Goal: Task Accomplishment & Management: Use online tool/utility

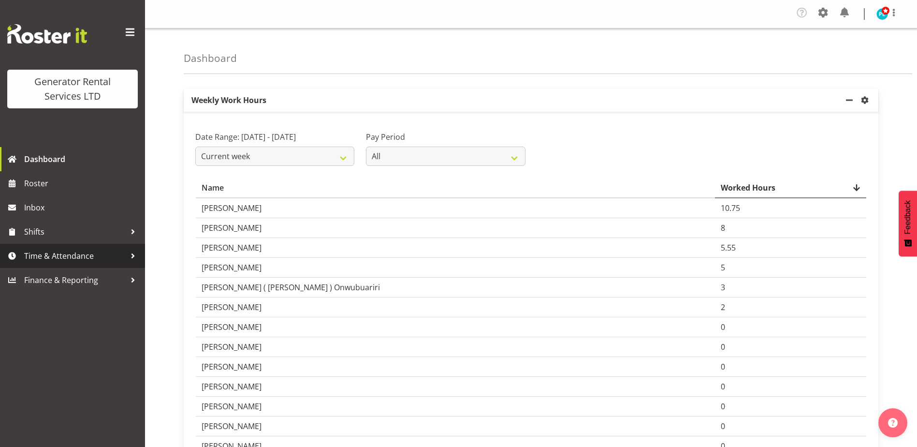
click at [86, 255] on span "Time & Attendance" at bounding box center [74, 255] width 101 height 14
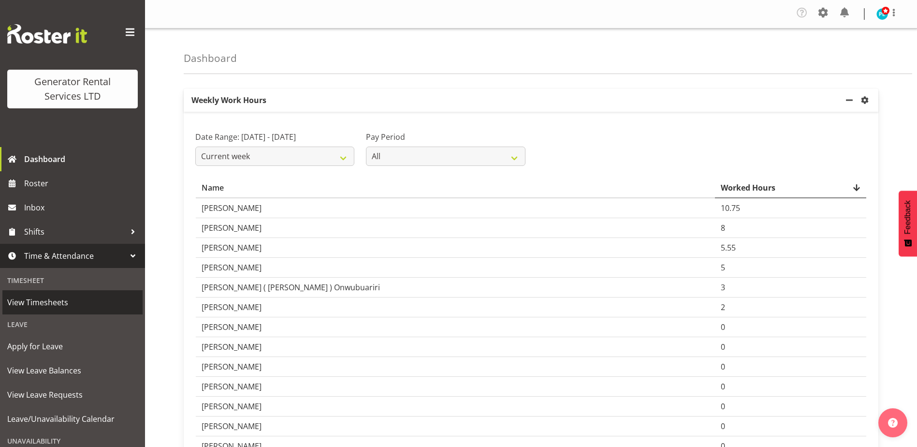
click at [55, 302] on span "View Timesheets" at bounding box center [72, 302] width 130 height 14
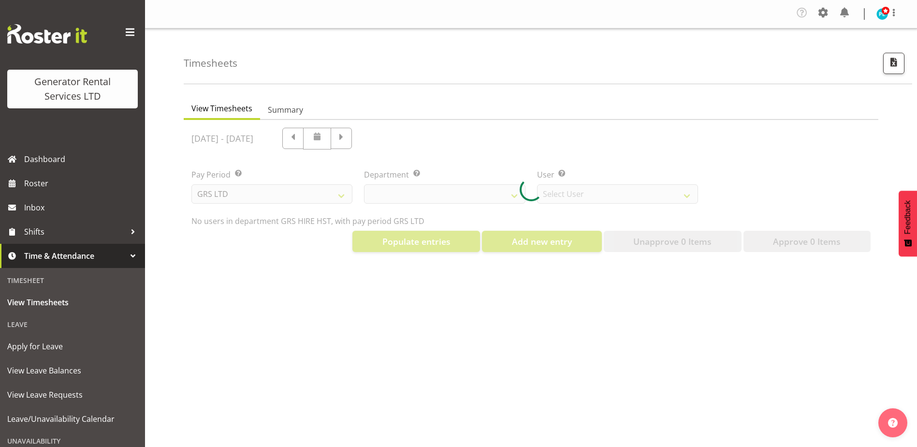
select select "22"
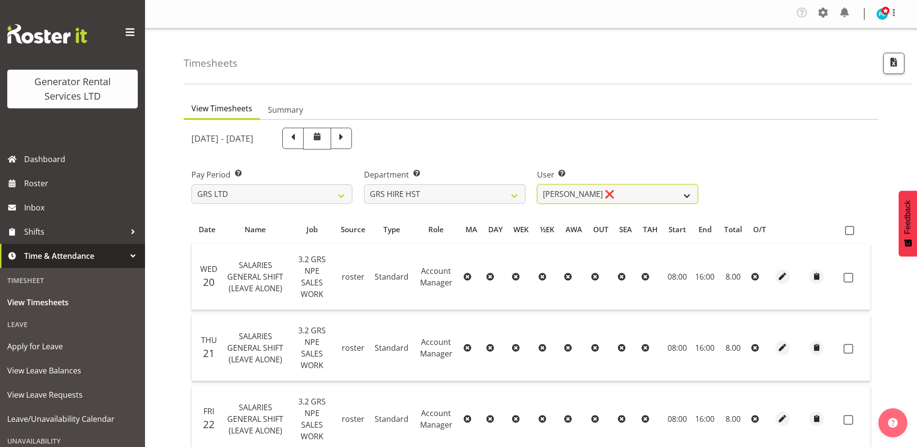
click at [682, 193] on select "Andrew Crenfeldt ❌ Cody Gillies ❌ Stephen Kennedy ❌" at bounding box center [617, 193] width 161 height 19
click at [742, 174] on div "Pay Period Select which pay period you would like to view. GRS LTD GRS VEHICLES…" at bounding box center [531, 182] width 691 height 54
click at [679, 196] on select "Andrew Crenfeldt ❌ Cody Gillies ❌ Stephen Kennedy ❌" at bounding box center [617, 193] width 161 height 19
click at [537, 184] on select "Andrew Crenfeldt ❌ Cody Gillies ❌ Stephen Kennedy ❌" at bounding box center [617, 193] width 161 height 19
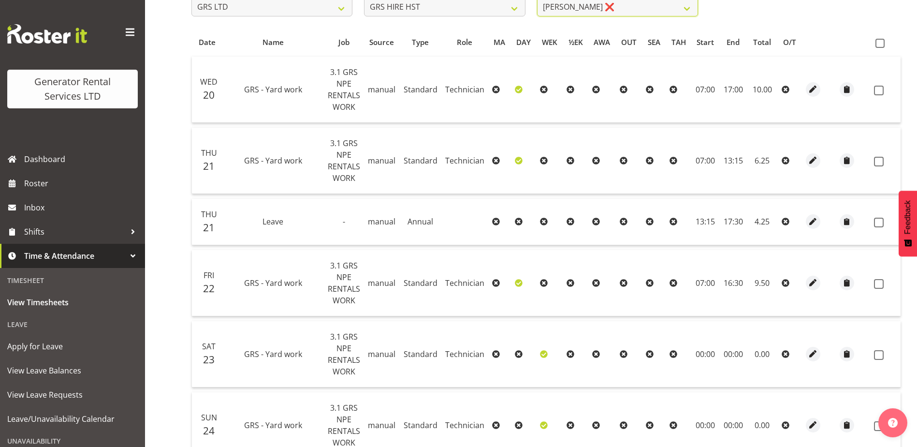
scroll to position [71, 0]
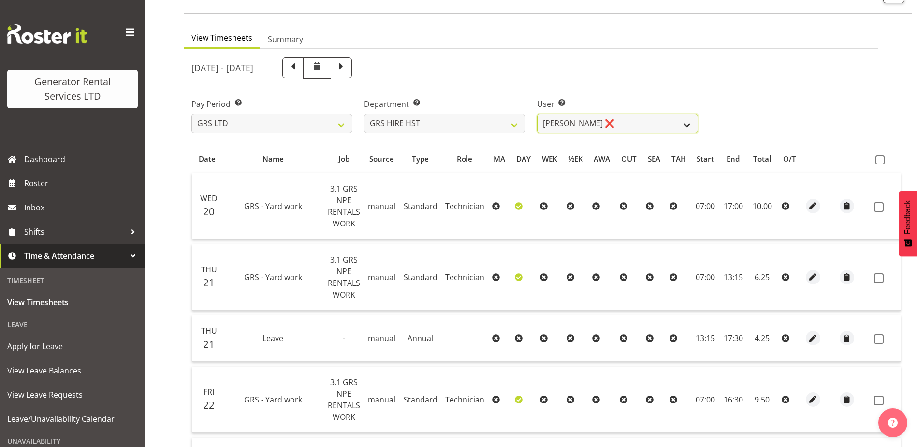
click at [683, 125] on select "Andrew Crenfeldt ❌ Cody Gillies ❌ Stephen Kennedy ❌" at bounding box center [617, 123] width 161 height 19
select select "2327"
click at [537, 114] on select "Andrew Crenfeldt ❌ Cody Gillies ❌ Stephen Kennedy ❌" at bounding box center [617, 123] width 161 height 19
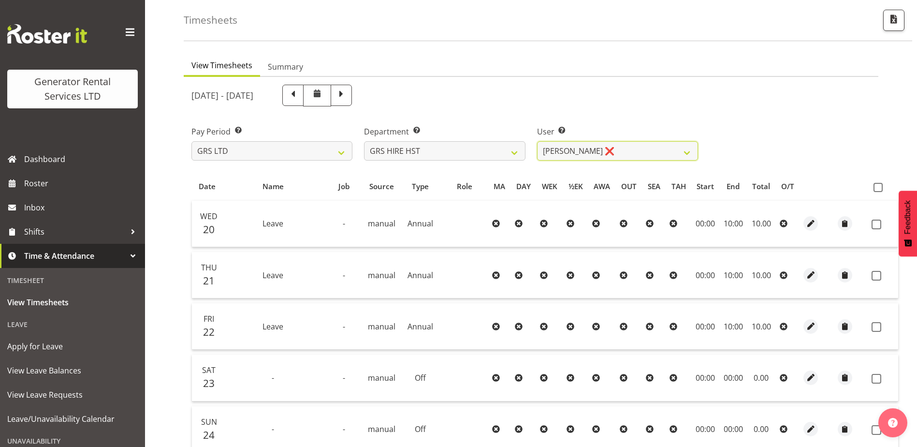
scroll to position [0, 0]
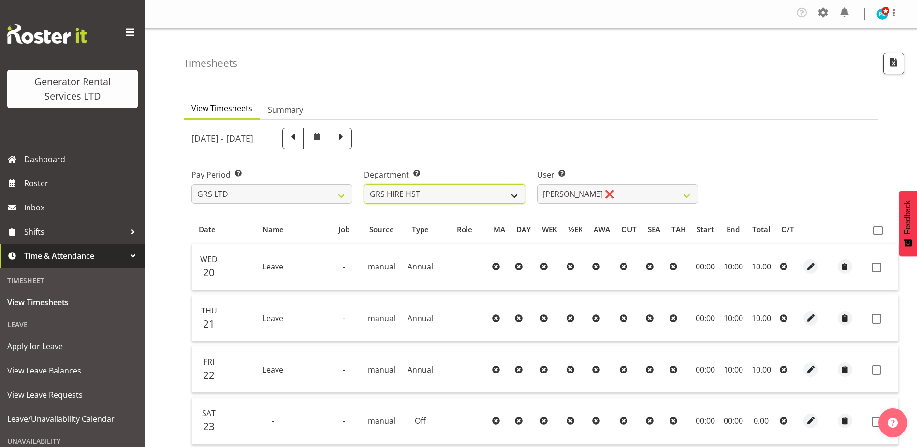
click at [502, 192] on select "GRS ADMIN AKL GRS ADMIN TGA GRS ENGINEERING AKL GRS HIRE AKL GRS HIRE HST GRS H…" at bounding box center [444, 193] width 161 height 19
click at [364, 184] on select "GRS ADMIN AKL GRS ADMIN TGA GRS ENGINEERING AKL GRS HIRE AKL GRS HIRE HST GRS H…" at bounding box center [444, 193] width 161 height 19
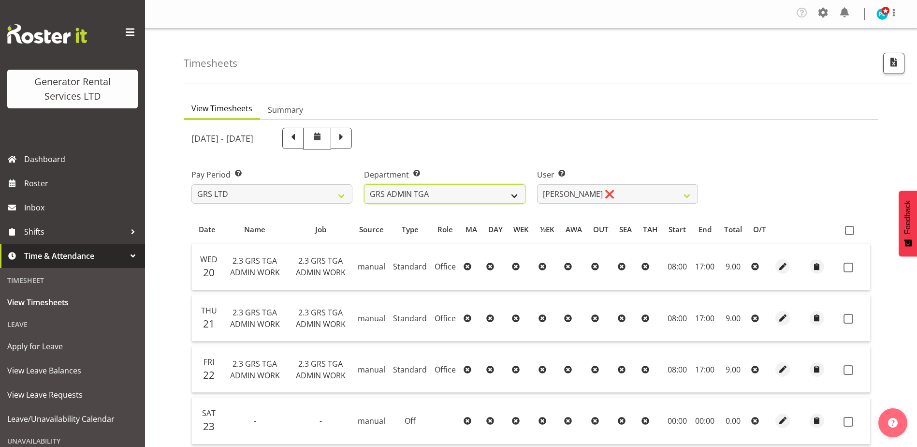
click at [500, 199] on select "GRS ADMIN AKL GRS ADMIN TGA GRS ENGINEERING AKL GRS HIRE AKL GRS HIRE HST GRS H…" at bounding box center [444, 193] width 161 height 19
select select "161"
click at [364, 184] on select "GRS ADMIN AKL GRS ADMIN TGA GRS ENGINEERING AKL GRS HIRE AKL GRS HIRE HST GRS H…" at bounding box center [444, 193] width 161 height 19
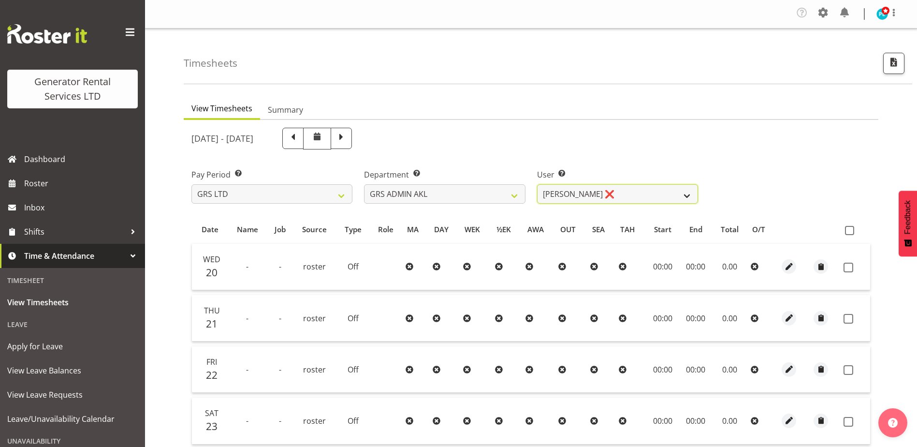
click at [676, 195] on select "Adam Steele ❌ Nick McDonald ❌ Nicko Kokkaris ❌ Phil Hannah ❌ Zach Satiu ❌" at bounding box center [617, 193] width 161 height 19
click at [537, 184] on select "Adam Steele ❌ Nick McDonald ❌ Nicko Kokkaris ❌ Phil Hannah ❌ Zach Satiu ❌" at bounding box center [617, 193] width 161 height 19
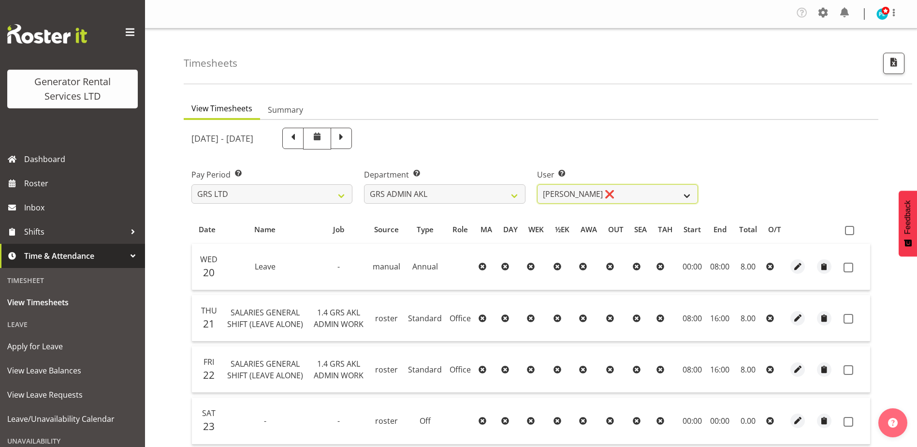
click at [660, 192] on select "Adam Steele ❌ Nick McDonald ❌ Nicko Kokkaris ❌ Phil Hannah ❌ Zach Satiu ❌" at bounding box center [617, 193] width 161 height 19
select select "198"
click at [537, 184] on select "Adam Steele ❌ Nick McDonald ❌ Nicko Kokkaris ❌ Phil Hannah ❌ Zach Satiu ❌" at bounding box center [617, 193] width 161 height 19
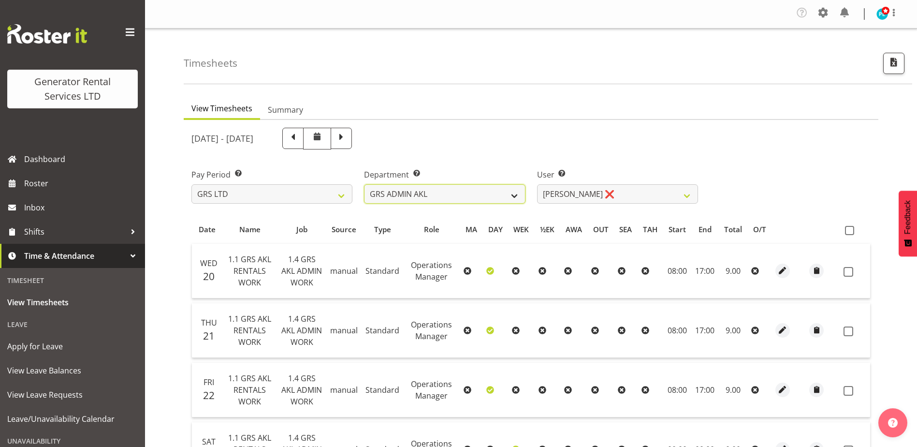
click at [502, 195] on select "GRS ADMIN AKL GRS ADMIN TGA GRS ENGINEERING AKL GRS HIRE AKL GRS HIRE HST GRS H…" at bounding box center [444, 193] width 161 height 19
click at [364, 184] on select "GRS ADMIN AKL GRS ADMIN TGA GRS ENGINEERING AKL GRS HIRE AKL GRS HIRE HST GRS H…" at bounding box center [444, 193] width 161 height 19
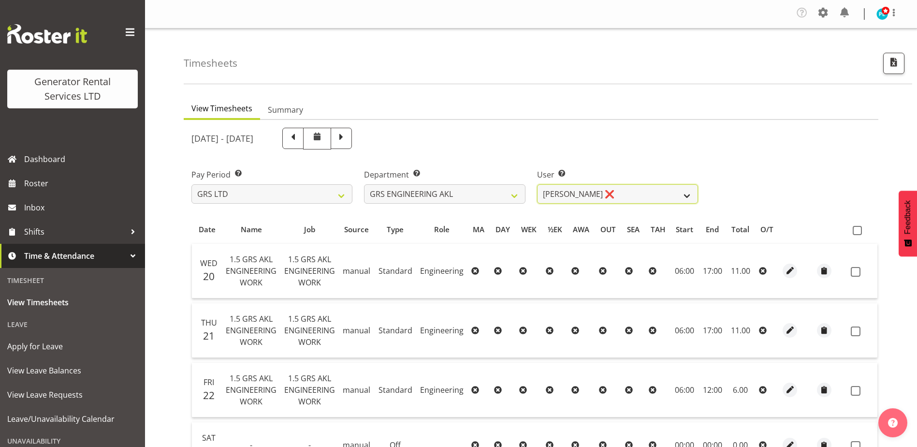
click at [614, 197] on select "Ben Bennington ❌" at bounding box center [617, 193] width 161 height 19
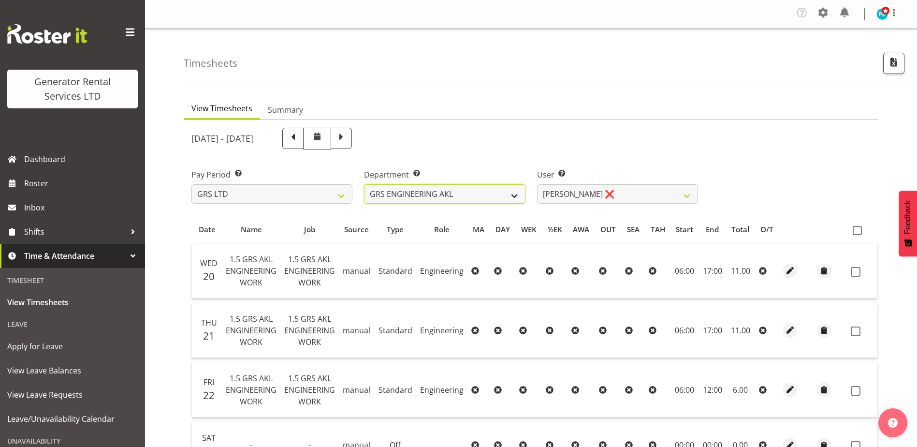
click at [512, 191] on select "GRS ADMIN AKL GRS ADMIN TGA GRS ENGINEERING AKL GRS HIRE AKL GRS HIRE HST GRS H…" at bounding box center [444, 193] width 161 height 19
select select "20"
click at [364, 184] on select "GRS ADMIN AKL GRS ADMIN TGA GRS ENGINEERING AKL GRS HIRE AKL GRS HIRE HST GRS H…" at bounding box center [444, 193] width 161 height 19
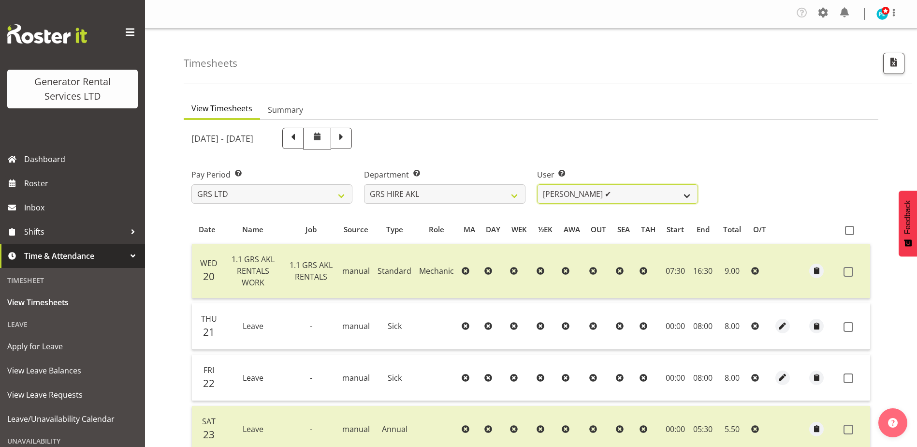
click at [688, 197] on select "Aaron Naish ✔ Brandon Adonis ✔ Brendan (Paris) Jordan ✔ Caleb Phillips ✔ Carl S…" at bounding box center [617, 193] width 161 height 19
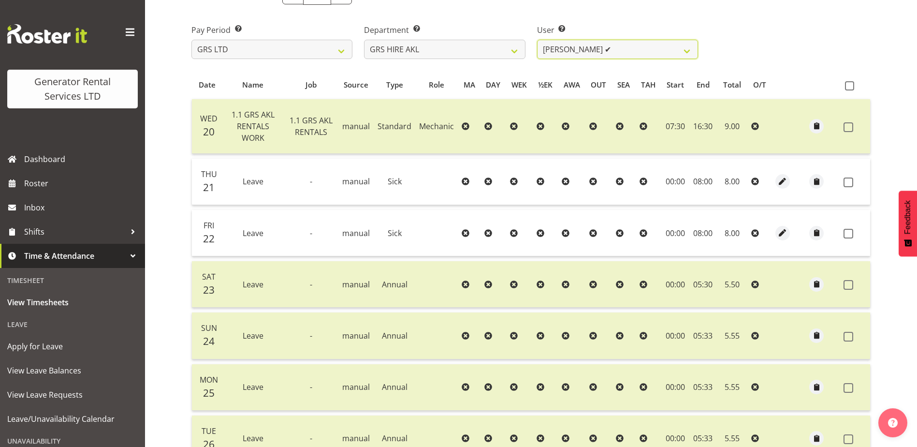
scroll to position [145, 0]
click at [690, 50] on select "Aaron Naish ✔ Brandon Adonis ✔ Brendan (Paris) Jordan ✔ Caleb Phillips ✔ Carl S…" at bounding box center [617, 48] width 161 height 19
click at [537, 39] on select "Aaron Naish ✔ Brandon Adonis ✔ Brendan (Paris) Jordan ✔ Caleb Phillips ✔ Carl S…" at bounding box center [617, 48] width 161 height 19
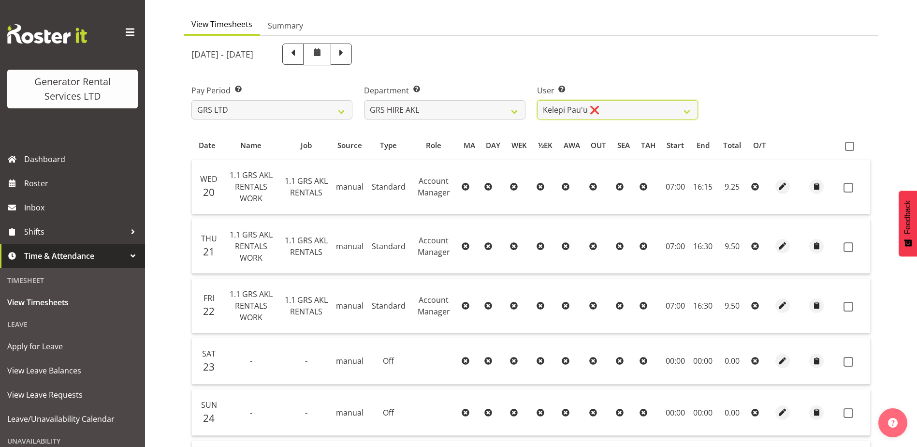
scroll to position [84, 0]
click at [665, 110] on select "Aaron Naish ✔ Brandon Adonis ✔ Brendan (Paris) Jordan ✔ Caleb Phillips ✔ Carl S…" at bounding box center [617, 110] width 161 height 19
click at [537, 101] on select "Aaron Naish ✔ Brandon Adonis ✔ Brendan (Paris) Jordan ✔ Caleb Phillips ✔ Carl S…" at bounding box center [617, 110] width 161 height 19
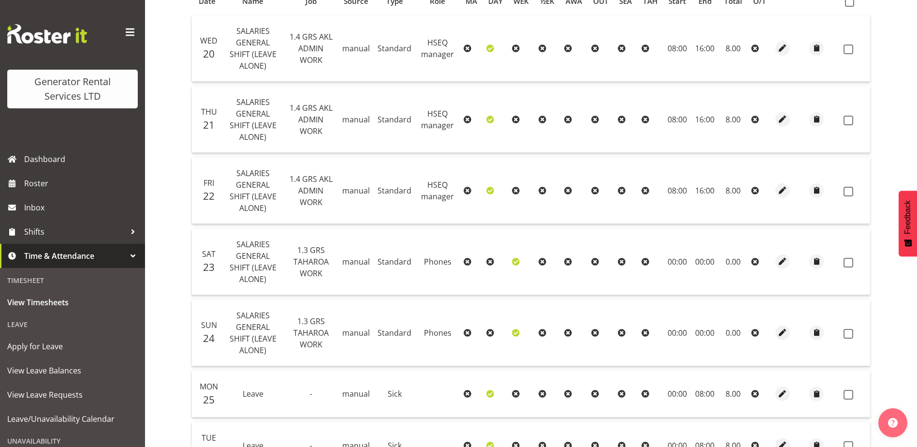
scroll to position [93, 0]
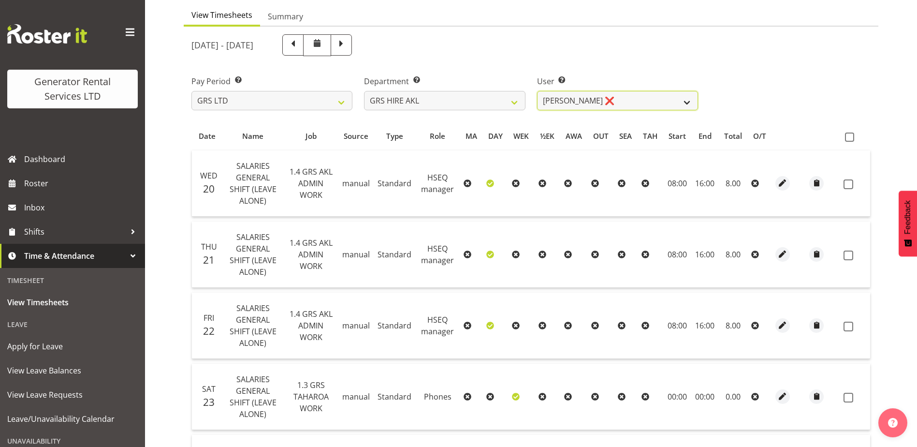
click at [674, 99] on select "Aaron Naish ✔ Brandon Adonis ✔ Brendan (Paris) Jordan ✔ Caleb Phillips ✔ Carl S…" at bounding box center [617, 100] width 161 height 19
click at [537, 91] on select "Aaron Naish ✔ Brandon Adonis ✔ Brendan (Paris) Jordan ✔ Caleb Phillips ✔ Carl S…" at bounding box center [617, 100] width 161 height 19
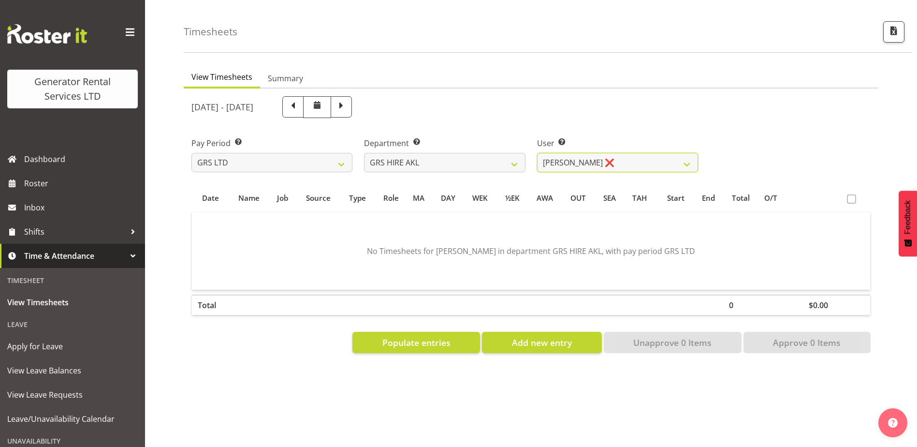
scroll to position [39, 0]
click at [685, 153] on select "Aaron Naish ✔ Brandon Adonis ✔ Brendan (Paris) Jordan ✔ Caleb Phillips ✔ Carl S…" at bounding box center [617, 162] width 161 height 19
click at [537, 153] on select "Aaron Naish ✔ Brandon Adonis ✔ Brendan (Paris) Jordan ✔ Caleb Phillips ✔ Carl S…" at bounding box center [617, 162] width 161 height 19
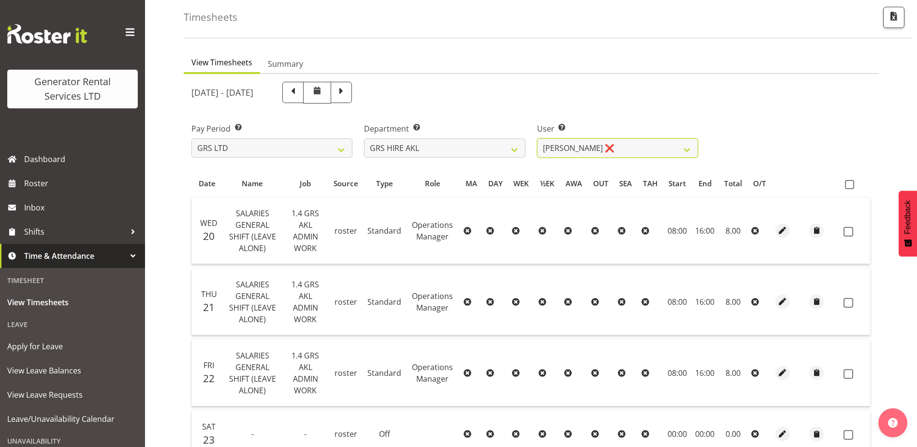
scroll to position [45, 0]
click at [685, 144] on select "Aaron Naish ✔ Brandon Adonis ✔ Brendan (Paris) Jordan ✔ Caleb Phillips ✔ Carl S…" at bounding box center [617, 148] width 161 height 19
select select "180"
click at [537, 139] on select "Aaron Naish ✔ Brandon Adonis ✔ Brendan (Paris) Jordan ✔ Caleb Phillips ✔ Carl S…" at bounding box center [617, 148] width 161 height 19
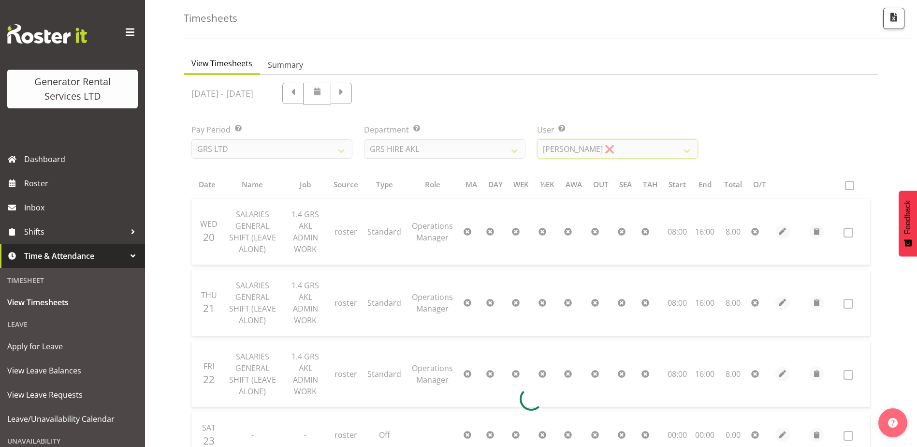
scroll to position [39, 0]
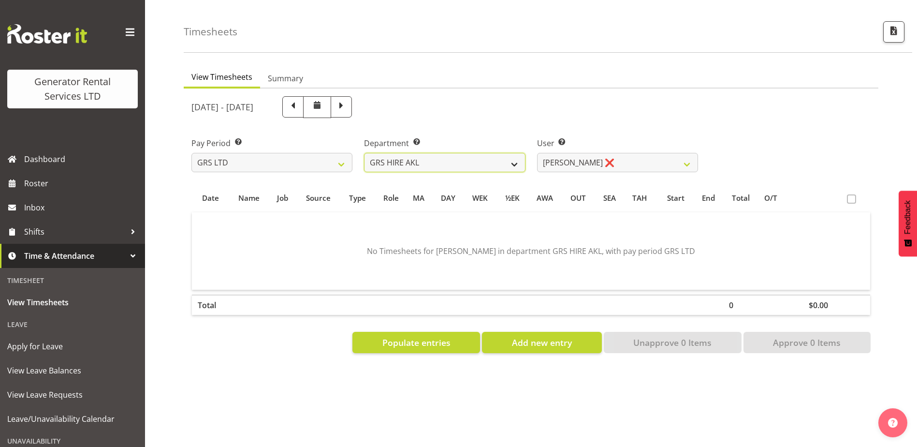
click at [520, 156] on select "GRS ADMIN AKL GRS ADMIN TGA GRS ENGINEERING AKL GRS HIRE AKL GRS HIRE HST GRS H…" at bounding box center [444, 162] width 161 height 19
select select "22"
click at [364, 153] on select "GRS ADMIN AKL GRS ADMIN TGA GRS ENGINEERING AKL GRS HIRE AKL GRS HIRE HST GRS H…" at bounding box center [444, 162] width 161 height 19
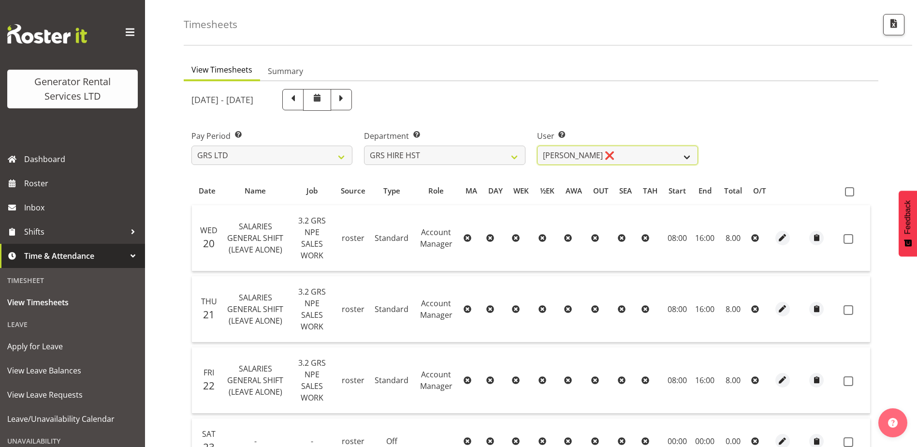
click at [688, 153] on select "Andrew Crenfeldt ❌ Cody Gillies ❌ Stephen Kennedy ❌" at bounding box center [617, 154] width 161 height 19
drag, startPoint x: 689, startPoint y: 152, endPoint x: 678, endPoint y: 159, distance: 12.8
click at [689, 152] on select "Andrew Crenfeldt ❌ Cody Gillies ❌ Stephen Kennedy ❌" at bounding box center [617, 154] width 161 height 19
click at [537, 145] on select "Andrew Crenfeldt ❌ Cody Gillies ❌ Stephen Kennedy ❌" at bounding box center [617, 154] width 161 height 19
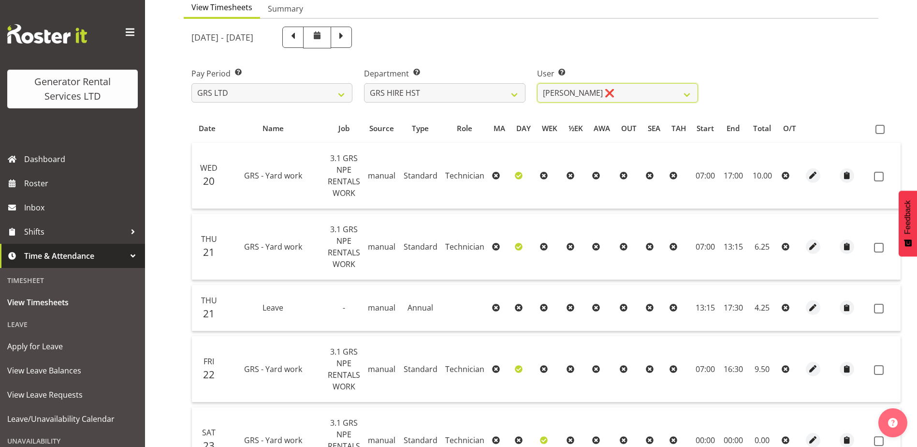
scroll to position [87, 0]
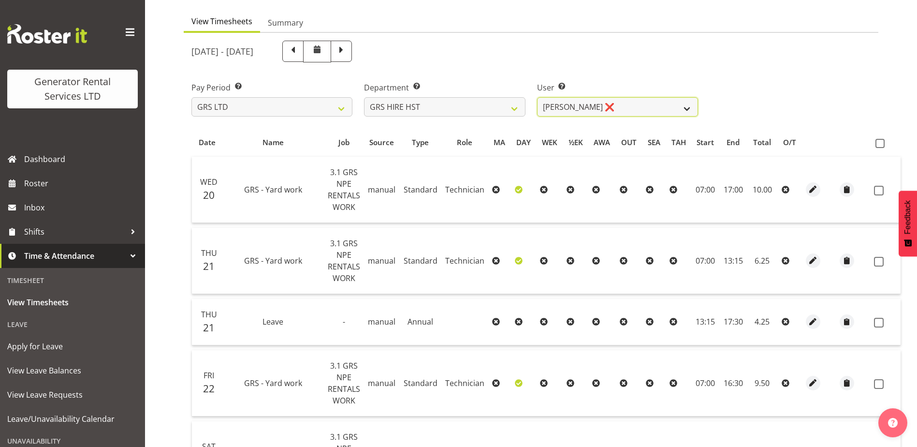
click at [683, 110] on select "Andrew Crenfeldt ❌ Cody Gillies ❌ Stephen Kennedy ❌" at bounding box center [617, 106] width 161 height 19
select select "2327"
click at [537, 97] on select "Andrew Crenfeldt ❌ Cody Gillies ❌ Stephen Kennedy ❌" at bounding box center [617, 106] width 161 height 19
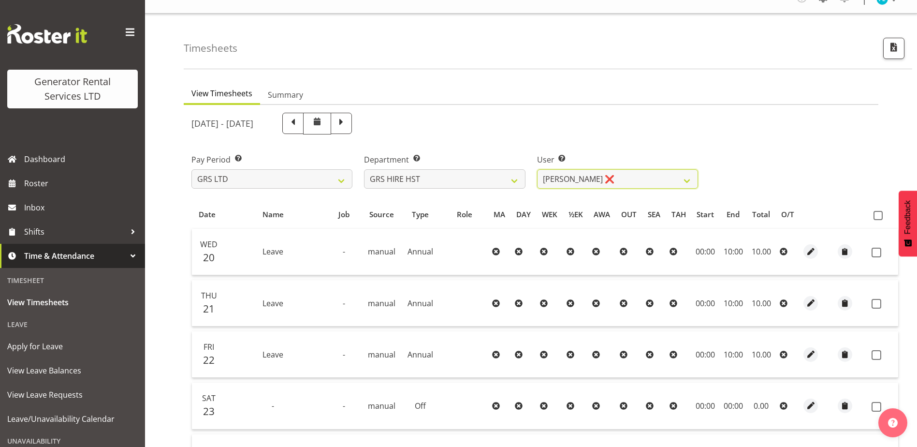
scroll to position [0, 0]
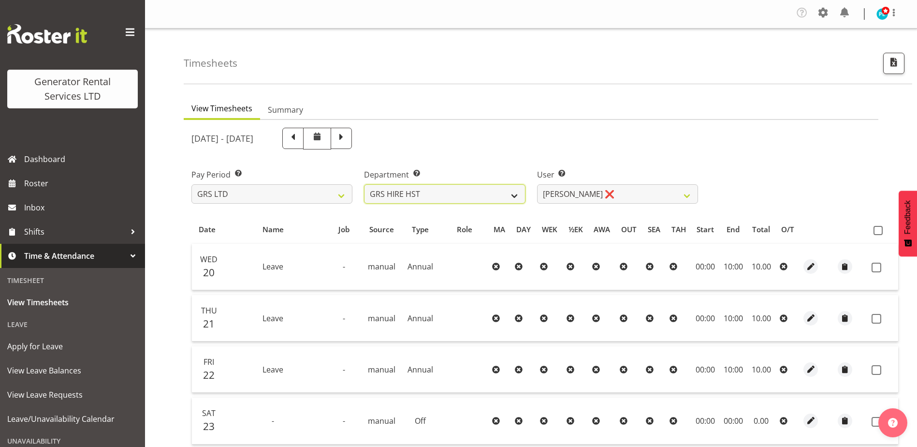
click at [516, 195] on select "GRS ADMIN AKL GRS ADMIN TGA GRS ENGINEERING AKL GRS HIRE AKL GRS HIRE HST GRS H…" at bounding box center [444, 193] width 161 height 19
select select "21"
click at [364, 184] on select "GRS ADMIN AKL GRS ADMIN TGA GRS ENGINEERING AKL GRS HIRE AKL GRS HIRE HST GRS H…" at bounding box center [444, 193] width 161 height 19
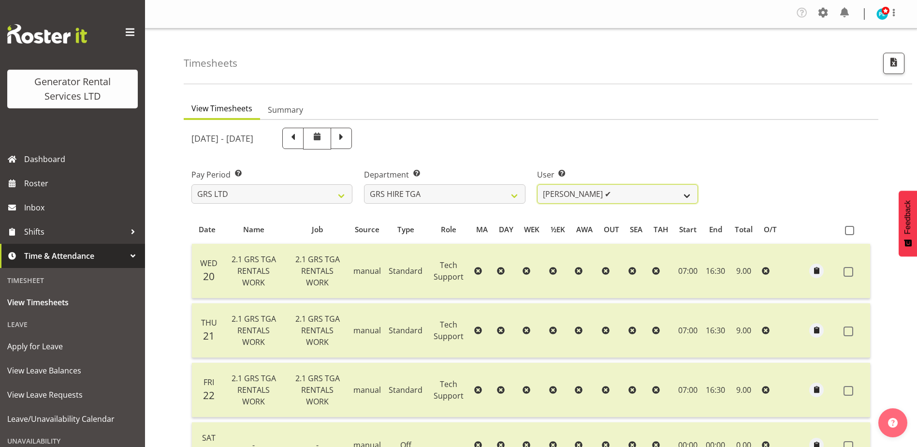
click at [688, 192] on select "Brenton Vanzwol ✔ James Hilhorst ✔ Nathan Maxwell ✔ Rob Wallace ✔ Steve Knill ✔" at bounding box center [617, 193] width 161 height 19
click at [537, 184] on select "Brenton Vanzwol ✔ James Hilhorst ✔ Nathan Maxwell ✔ Rob Wallace ✔ Steve Knill ✔" at bounding box center [617, 193] width 161 height 19
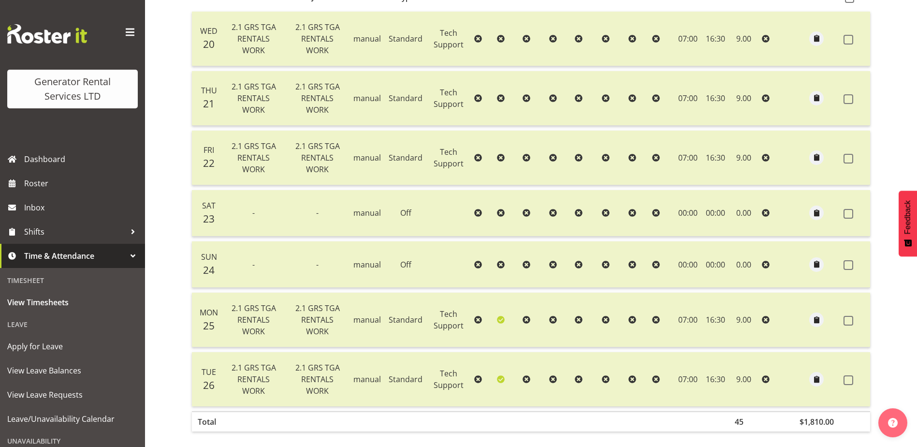
scroll to position [84, 0]
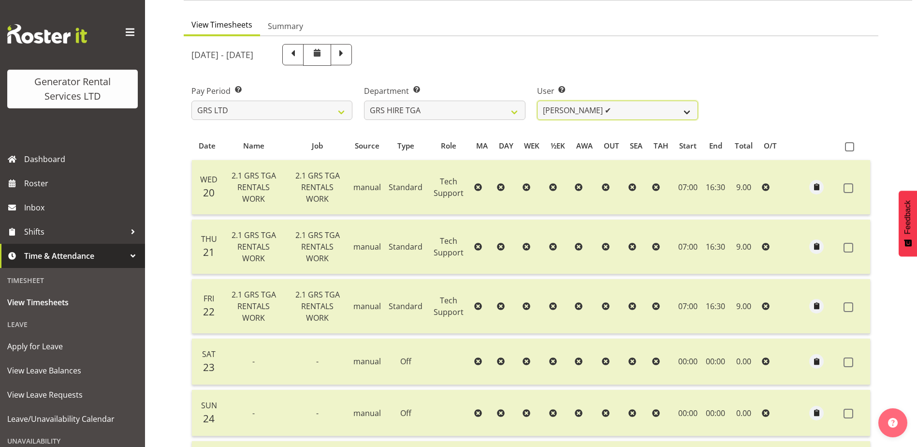
click at [683, 110] on select "Brenton Vanzwol ✔ James Hilhorst ✔ Nathan Maxwell ✔ Rob Wallace ✔ Steve Knill ✔" at bounding box center [617, 110] width 161 height 19
click at [537, 101] on select "Brenton Vanzwol ✔ James Hilhorst ✔ Nathan Maxwell ✔ Rob Wallace ✔ Steve Knill ✔" at bounding box center [617, 110] width 161 height 19
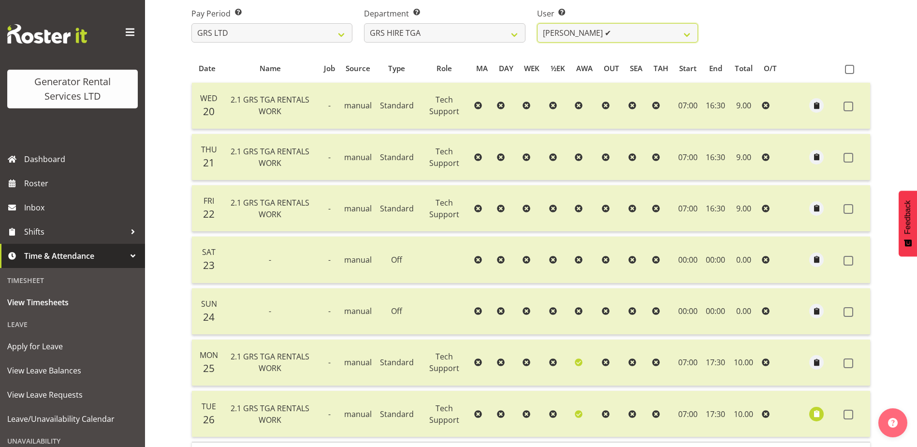
scroll to position [43, 0]
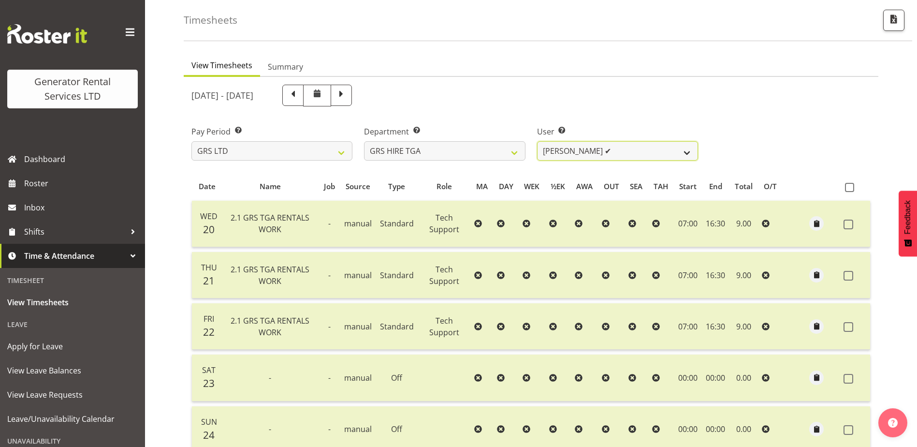
click at [659, 151] on select "Brenton Vanzwol ✔ James Hilhorst ✔ Nathan Maxwell ✔ Rob Wallace ✔ Steve Knill ✔" at bounding box center [617, 150] width 161 height 19
click at [537, 141] on select "Brenton Vanzwol ✔ James Hilhorst ✔ Nathan Maxwell ✔ Rob Wallace ✔ Steve Knill ✔" at bounding box center [617, 150] width 161 height 19
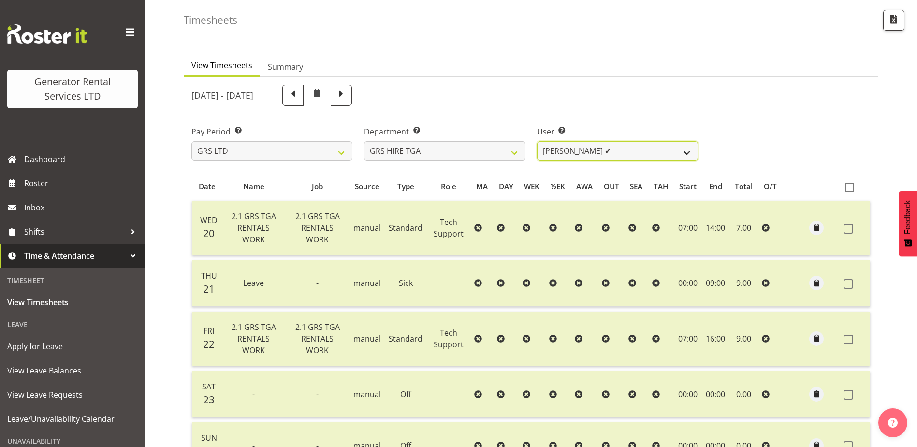
click at [657, 149] on select "Brenton Vanzwol ✔ James Hilhorst ✔ Nathan Maxwell ✔ Rob Wallace ✔ Steve Knill ✔" at bounding box center [617, 150] width 161 height 19
click at [537, 141] on select "Brenton Vanzwol ✔ James Hilhorst ✔ Nathan Maxwell ✔ Rob Wallace ✔ Steve Knill ✔" at bounding box center [617, 150] width 161 height 19
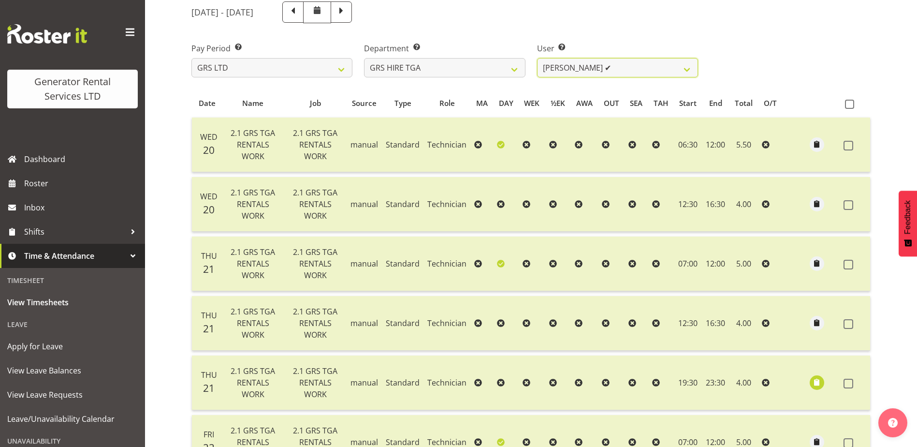
scroll to position [126, 0]
click at [659, 72] on select "Brenton Vanzwol ✔ James Hilhorst ✔ Nathan Maxwell ✔ Rob Wallace ✔ Steve Knill ✔" at bounding box center [617, 67] width 161 height 19
select select "195"
click at [537, 58] on select "Brenton Vanzwol ✔ James Hilhorst ✔ Nathan Maxwell ✔ Rob Wallace ✔ Steve Knill ✔" at bounding box center [617, 67] width 161 height 19
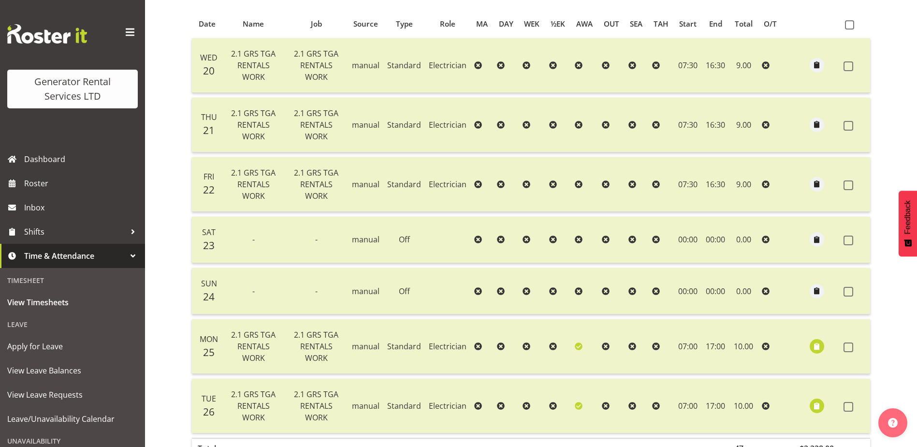
scroll to position [84, 0]
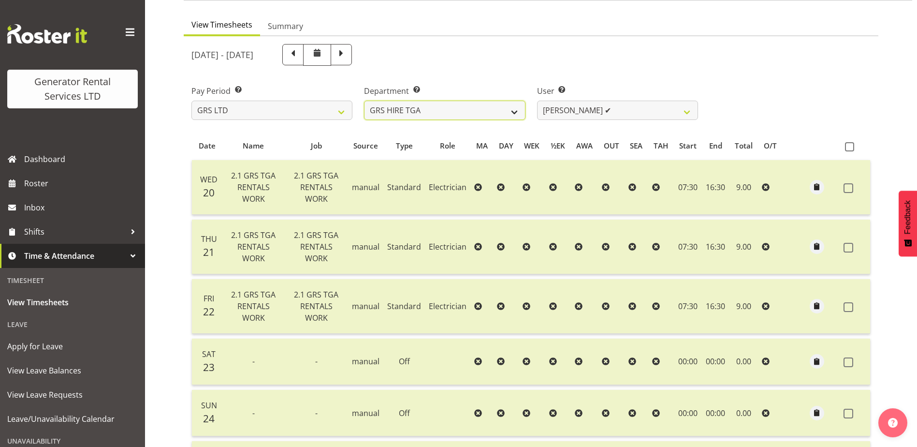
click at [514, 115] on select "GRS ADMIN AKL GRS ADMIN TGA GRS ENGINEERING AKL GRS HIRE AKL GRS HIRE HST GRS H…" at bounding box center [444, 110] width 161 height 19
select select "141"
click at [364, 101] on select "GRS ADMIN AKL GRS ADMIN TGA GRS ENGINEERING AKL GRS HIRE AKL GRS HIRE HST GRS H…" at bounding box center [444, 110] width 161 height 19
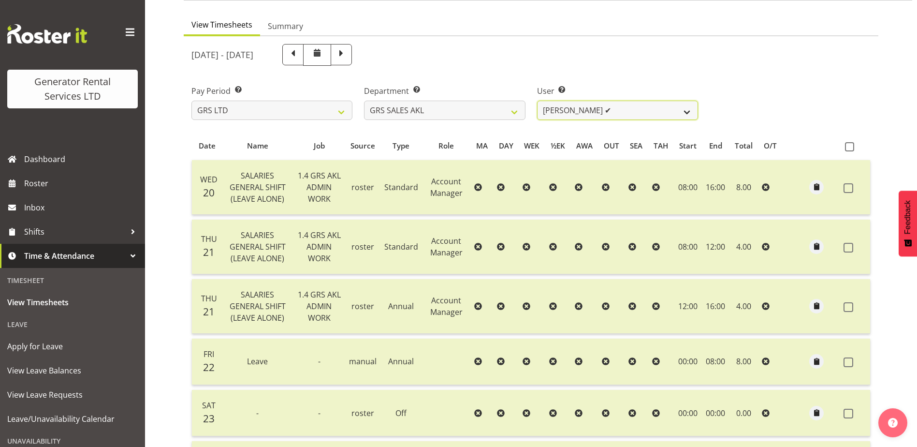
click at [683, 108] on select "Hamish MacMillan ✔ Kay Campbell ✔ Rick Ankers ✔ Ryan Paulsen ✔ Sean Johnstone ❌" at bounding box center [617, 110] width 161 height 19
select select "7208"
click at [537, 101] on select "Hamish MacMillan ✔ Kay Campbell ✔ Rick Ankers ✔ Ryan Paulsen ✔ Sean Johnstone ❌" at bounding box center [617, 110] width 161 height 19
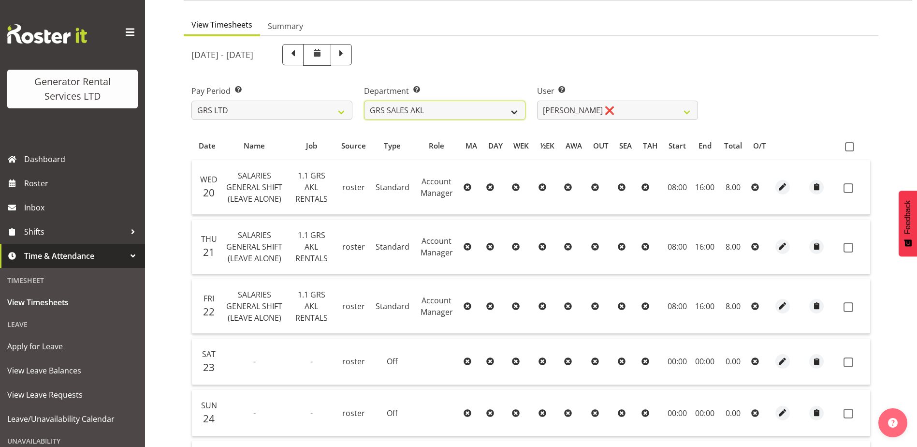
click at [491, 108] on select "GRS ADMIN AKL GRS ADMIN TGA GRS ENGINEERING AKL GRS HIRE AKL GRS HIRE HST GRS H…" at bounding box center [444, 110] width 161 height 19
click at [364, 101] on select "GRS ADMIN AKL GRS ADMIN TGA GRS ENGINEERING AKL GRS HIRE AKL GRS HIRE HST GRS H…" at bounding box center [444, 110] width 161 height 19
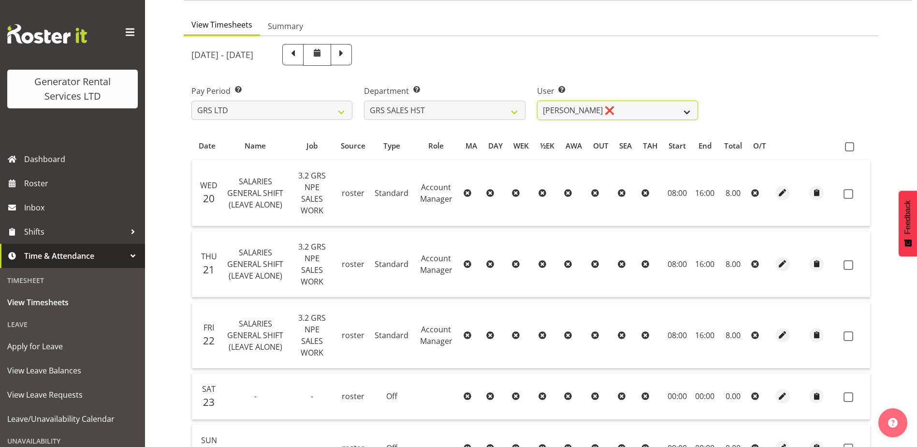
click at [671, 111] on select "James Goodin ❌" at bounding box center [617, 110] width 161 height 19
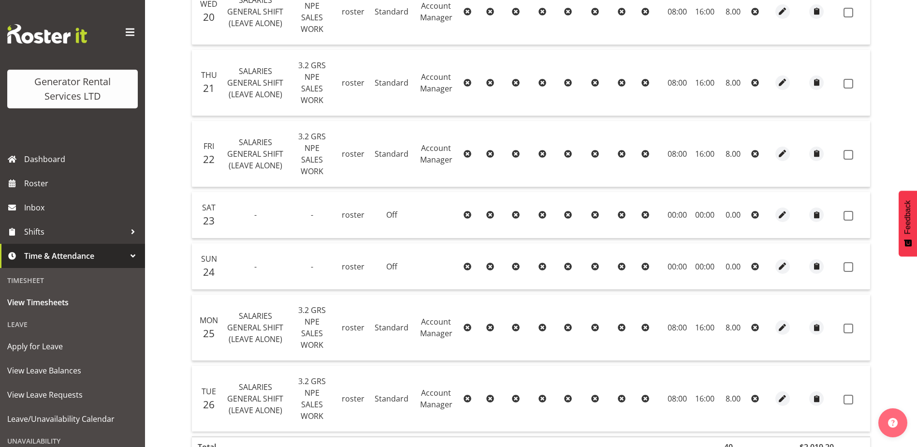
scroll to position [142, 0]
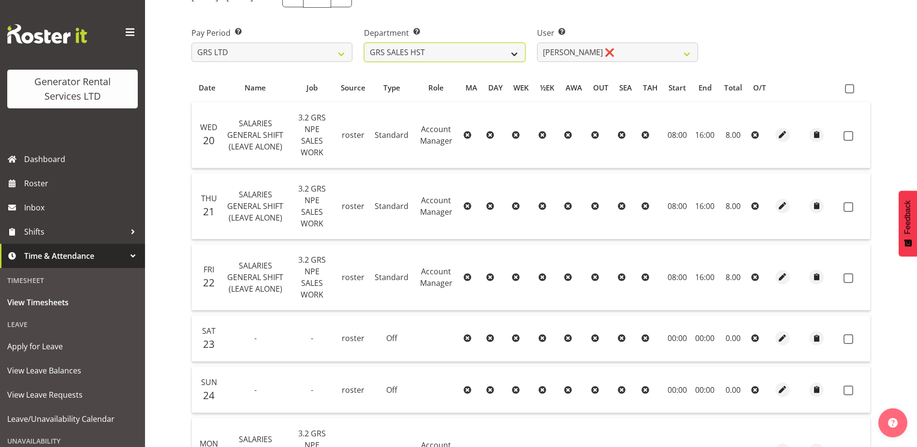
click at [416, 47] on select "GRS ADMIN AKL GRS ADMIN TGA GRS ENGINEERING AKL GRS HIRE AKL GRS HIRE HST GRS H…" at bounding box center [444, 52] width 161 height 19
select select "164"
click at [364, 43] on select "GRS ADMIN AKL GRS ADMIN TGA GRS ENGINEERING AKL GRS HIRE AKL GRS HIRE HST GRS H…" at bounding box center [444, 52] width 161 height 19
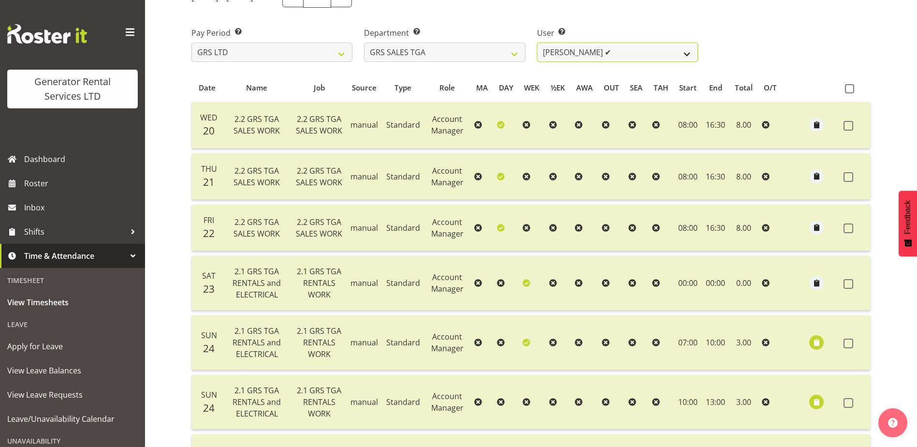
click at [683, 50] on select "Jack Ford ✔" at bounding box center [617, 52] width 161 height 19
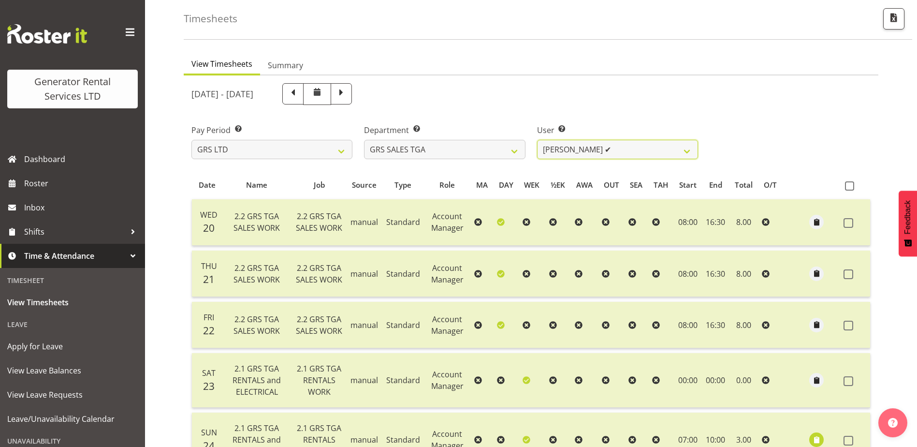
scroll to position [0, 0]
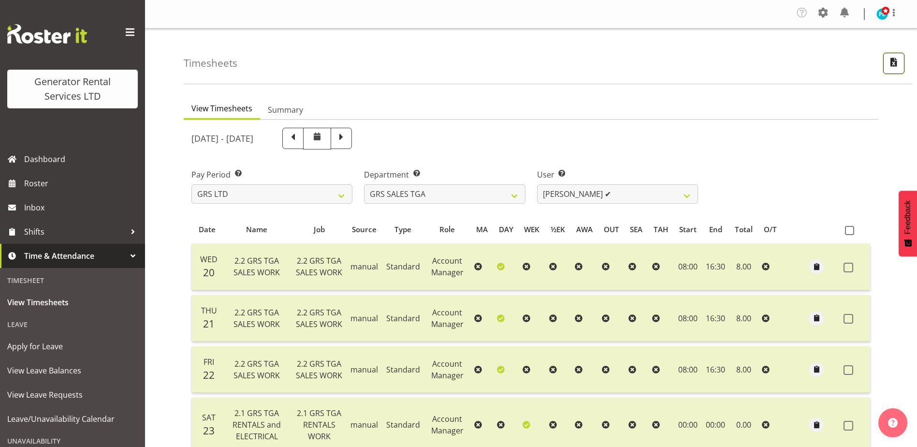
click at [897, 63] on span "button" at bounding box center [893, 62] width 13 height 13
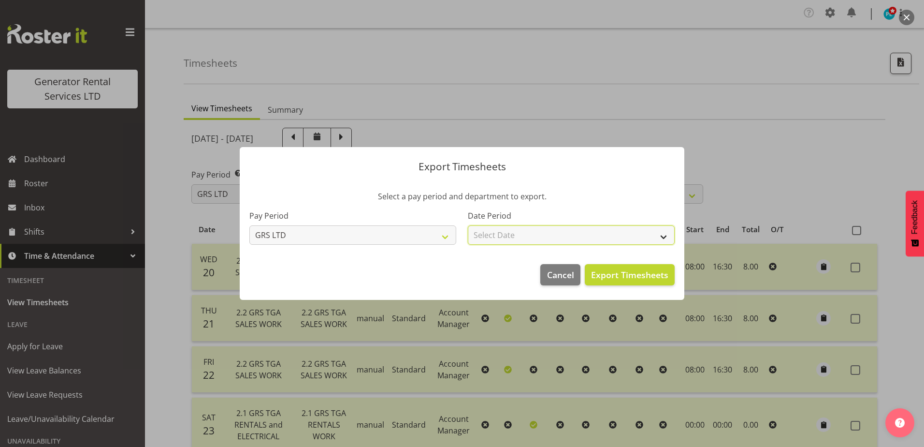
click at [664, 238] on select "Select Date Week starting 27/08/2025 Week starting 20/08/2025 Week starting 13/…" at bounding box center [571, 234] width 207 height 19
select select "2025-08-20"
click at [468, 225] on select "Select Date Week starting 27/08/2025 Week starting 20/08/2025 Week starting 13/…" at bounding box center [571, 234] width 207 height 19
click at [650, 274] on span "Export Timesheets" at bounding box center [629, 274] width 77 height 13
click at [562, 276] on span "Cancel" at bounding box center [560, 274] width 27 height 13
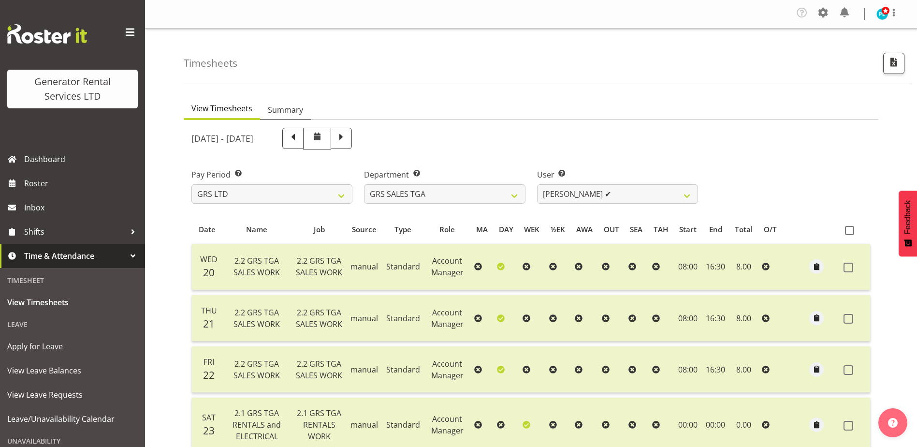
click at [297, 111] on span "Summary" at bounding box center [285, 110] width 35 height 12
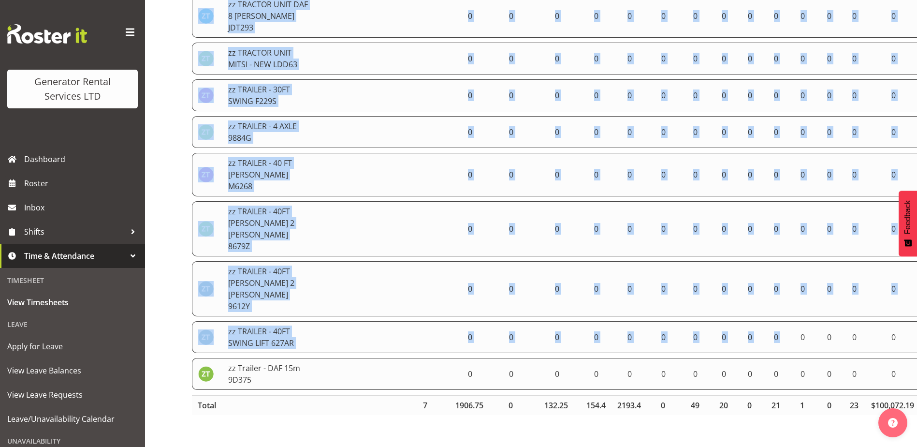
scroll to position [4827, 0]
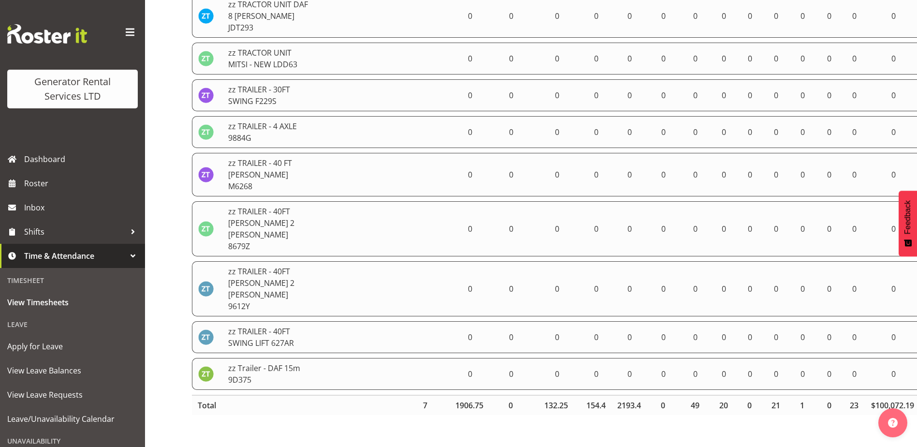
drag, startPoint x: 220, startPoint y: 223, endPoint x: 765, endPoint y: 424, distance: 581.0
drag, startPoint x: 765, startPoint y: 424, endPoint x: 648, endPoint y: 132, distance: 315.1
copy thead
